Goal: Transaction & Acquisition: Purchase product/service

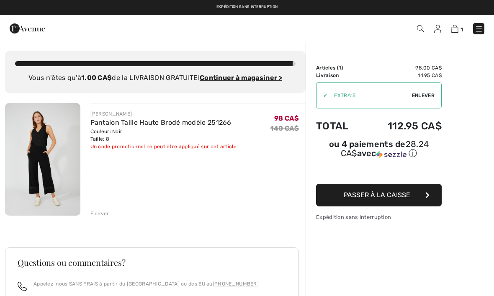
click at [247, 76] on ins "Continuer à magasiner >" at bounding box center [241, 78] width 83 height 8
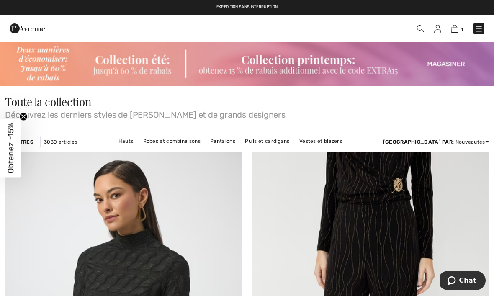
click at [436, 65] on img at bounding box center [247, 63] width 494 height 45
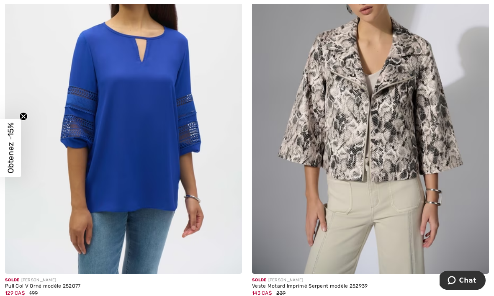
scroll to position [5928, 0]
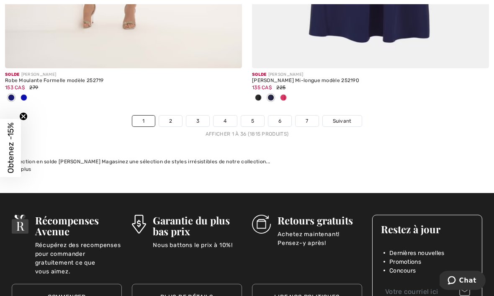
scroll to position [7314, 0]
click at [342, 117] on span "Suivant" at bounding box center [342, 121] width 19 height 8
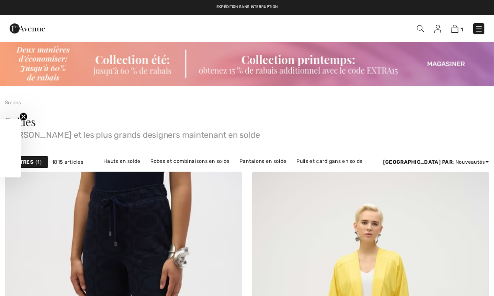
checkbox input "true"
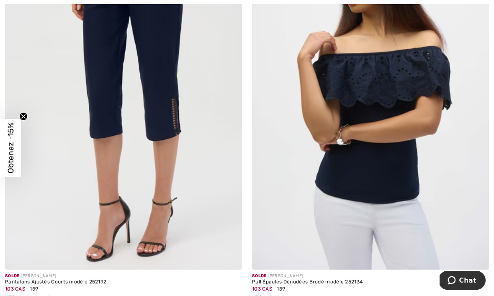
scroll to position [2271, 0]
click at [33, 295] on div at bounding box center [36, 300] width 13 height 14
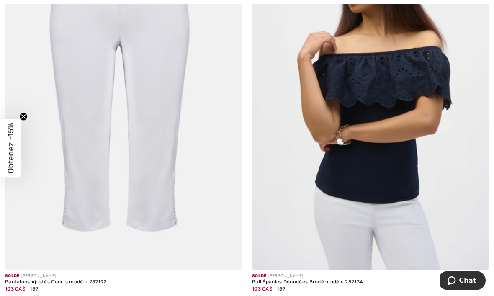
click at [23, 296] on span at bounding box center [24, 299] width 7 height 7
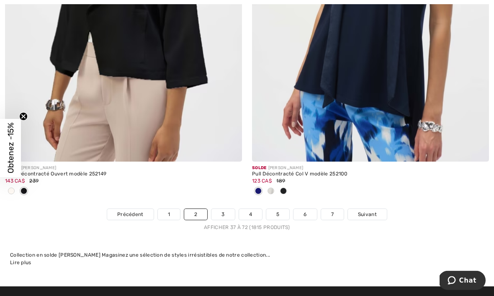
scroll to position [7359, 0]
click at [366, 211] on span "Suivant" at bounding box center [367, 215] width 19 height 8
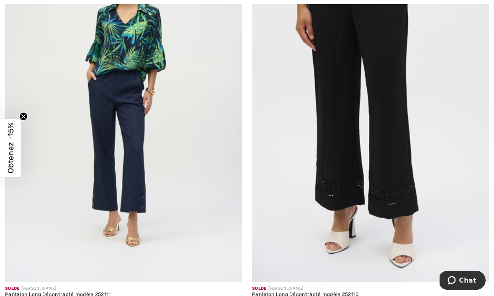
scroll to position [1037, 0]
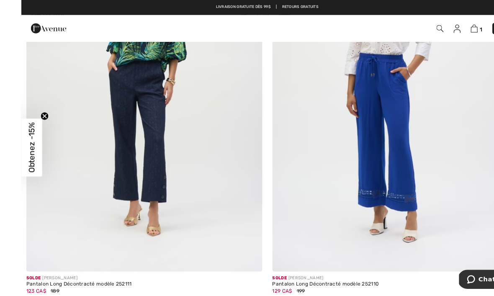
scroll to position [1048, 0]
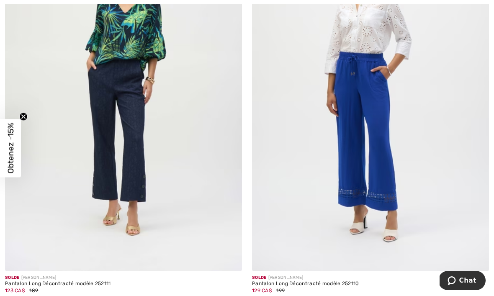
click at [260, 296] on span at bounding box center [258, 301] width 7 height 7
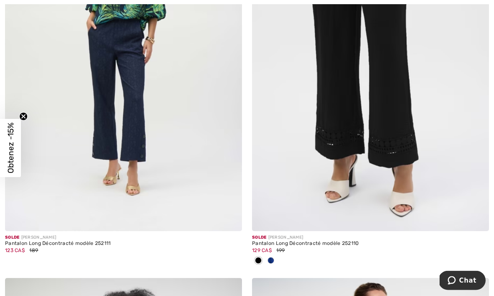
scroll to position [1088, 0]
click at [391, 164] on img at bounding box center [370, 54] width 237 height 356
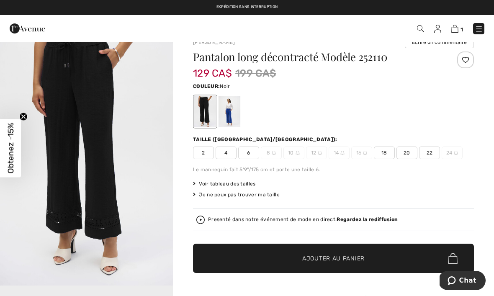
scroll to position [16, 0]
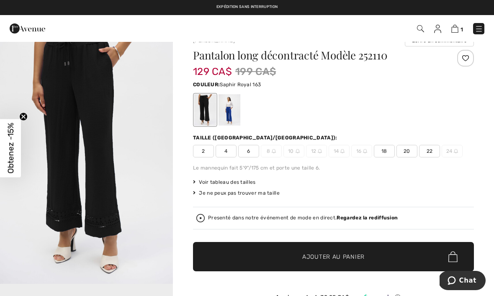
click at [233, 117] on div at bounding box center [230, 109] width 22 height 31
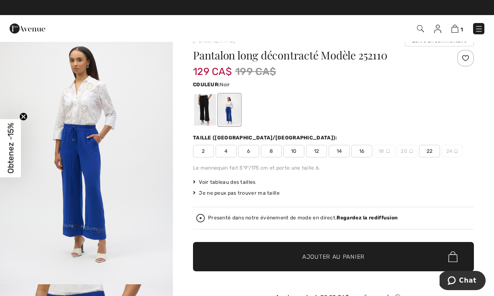
click at [205, 115] on div at bounding box center [205, 109] width 22 height 31
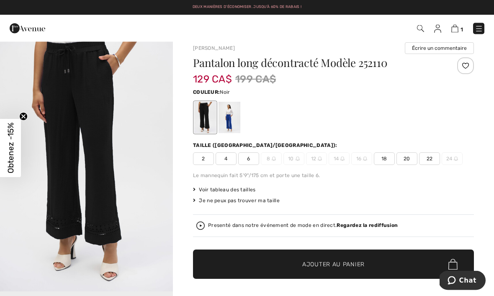
scroll to position [0, 0]
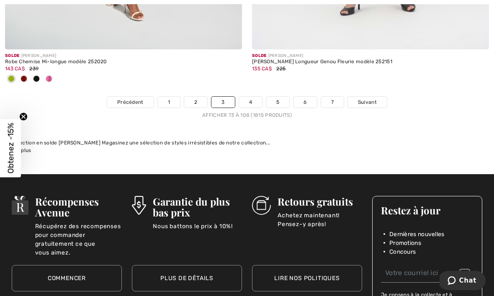
scroll to position [7416, 0]
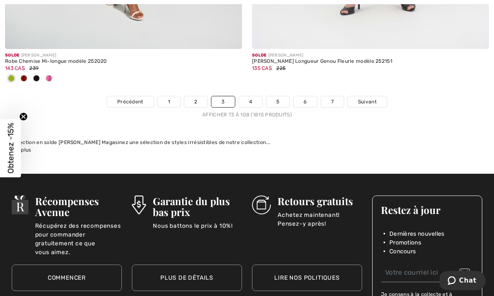
click at [371, 98] on span "Suivant" at bounding box center [367, 102] width 19 height 8
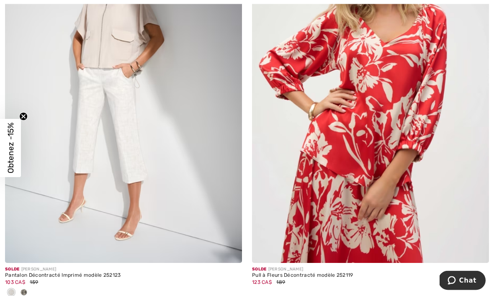
scroll to position [1847, 0]
click at [28, 290] on div at bounding box center [24, 293] width 13 height 14
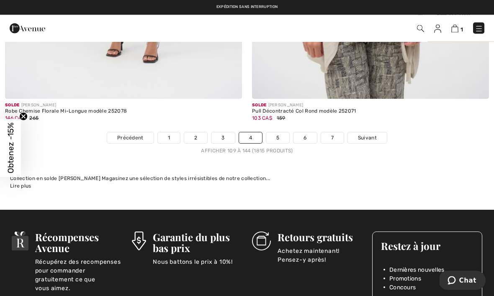
scroll to position [7281, 0]
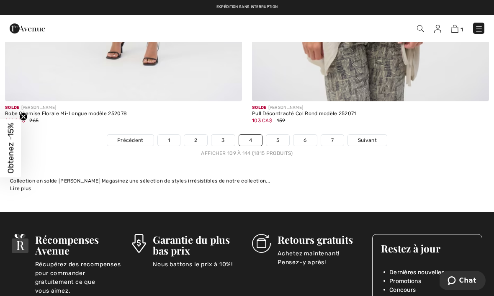
click at [366, 137] on span "Suivant" at bounding box center [367, 141] width 19 height 8
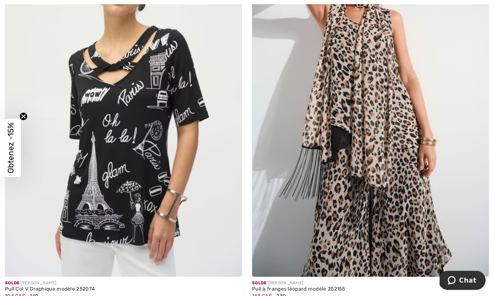
scroll to position [4257, 0]
click at [163, 186] on img at bounding box center [123, 99] width 237 height 356
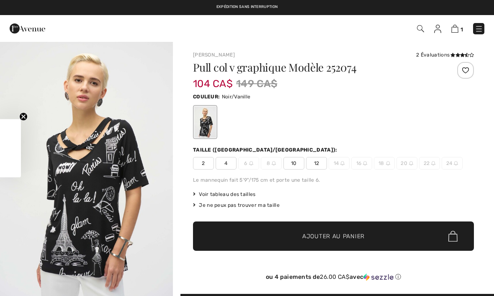
checkbox input "true"
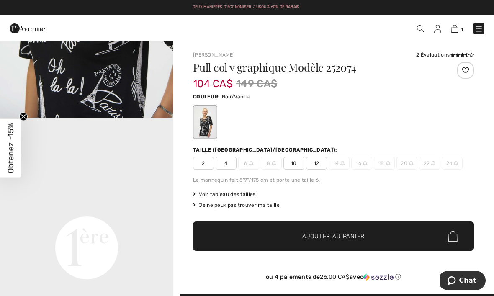
scroll to position [399, 0]
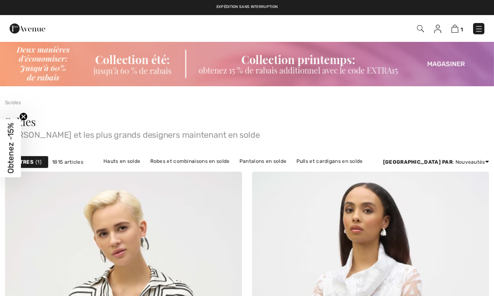
checkbox input "true"
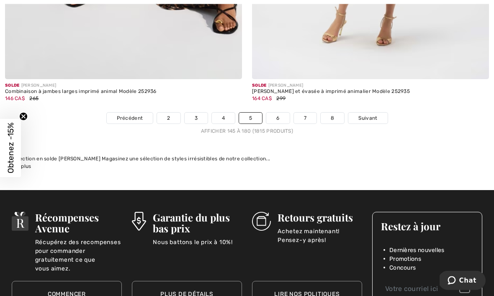
scroll to position [7401, 0]
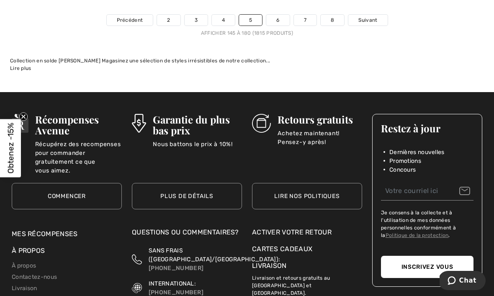
click at [367, 16] on span "Suivant" at bounding box center [368, 20] width 19 height 8
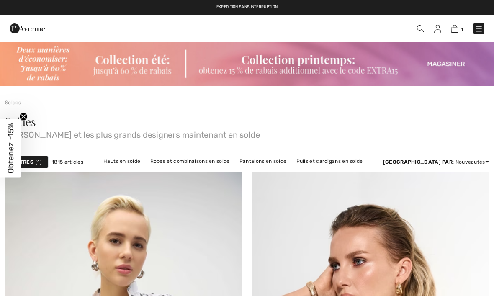
checkbox input "true"
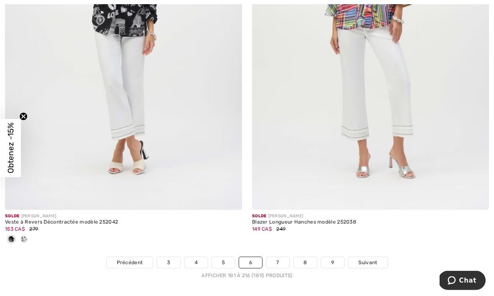
scroll to position [7117, 0]
click at [371, 259] on span "Suivant" at bounding box center [368, 263] width 19 height 8
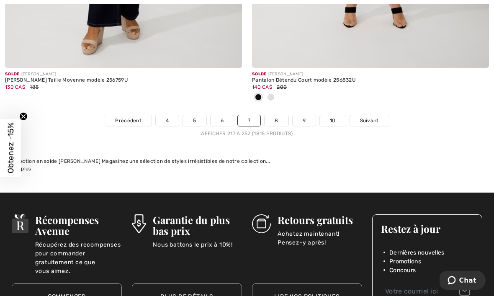
scroll to position [7426, 0]
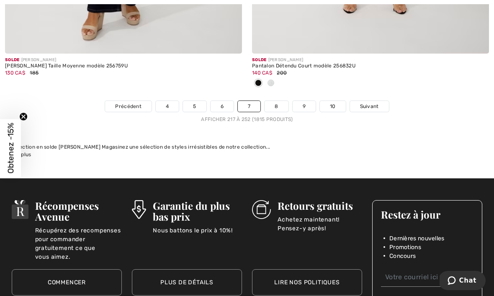
click at [373, 103] on span "Suivant" at bounding box center [369, 107] width 19 height 8
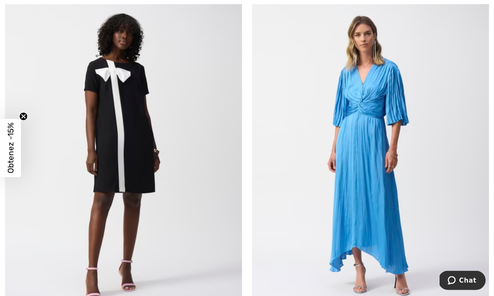
scroll to position [6689, 0]
